Goal: Transaction & Acquisition: Purchase product/service

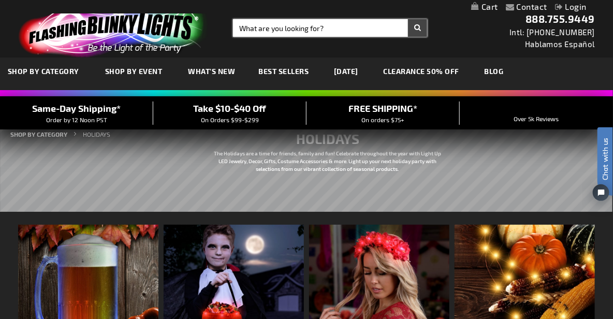
click at [265, 28] on input "Search" at bounding box center [330, 28] width 194 height 18
type input "pom"
click at [408, 19] on button "Search" at bounding box center [417, 28] width 19 height 18
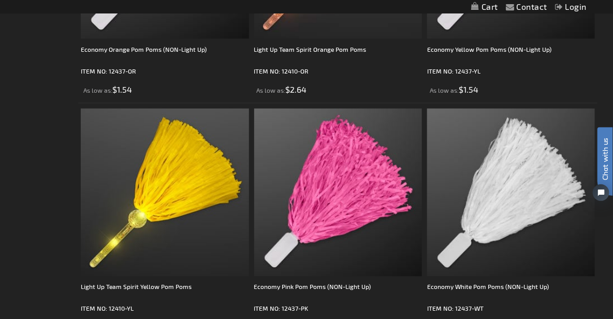
scroll to position [591, 0]
